Goal: Find specific page/section: Find specific page/section

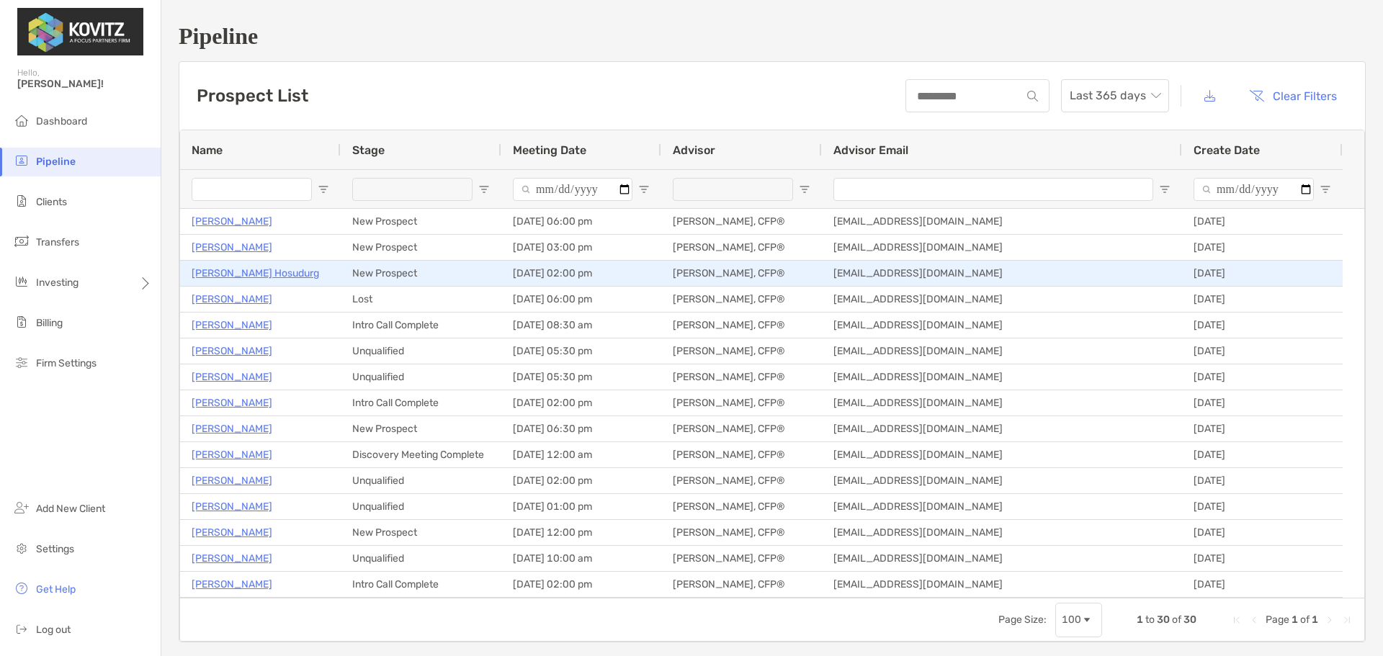
click at [230, 273] on p "[PERSON_NAME] Hosudurg" at bounding box center [255, 273] width 127 height 18
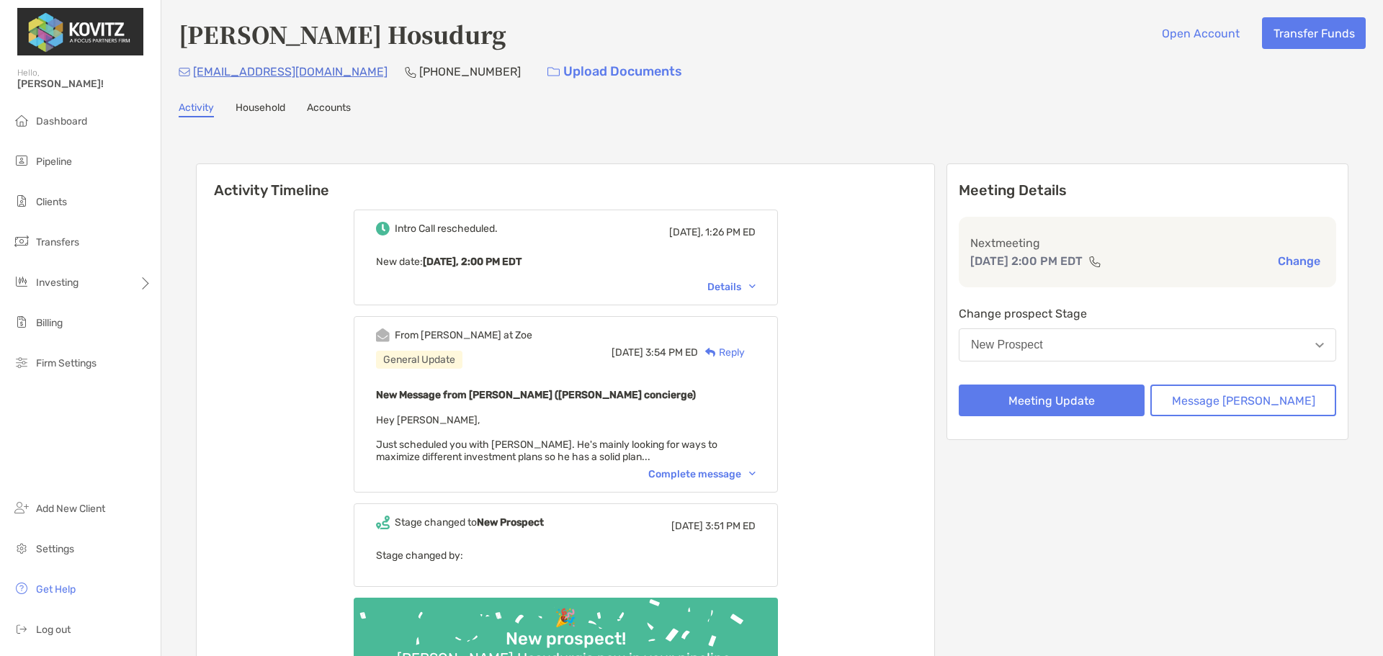
click at [692, 475] on div "Complete message" at bounding box center [701, 474] width 107 height 12
